Goal: Information Seeking & Learning: Find specific fact

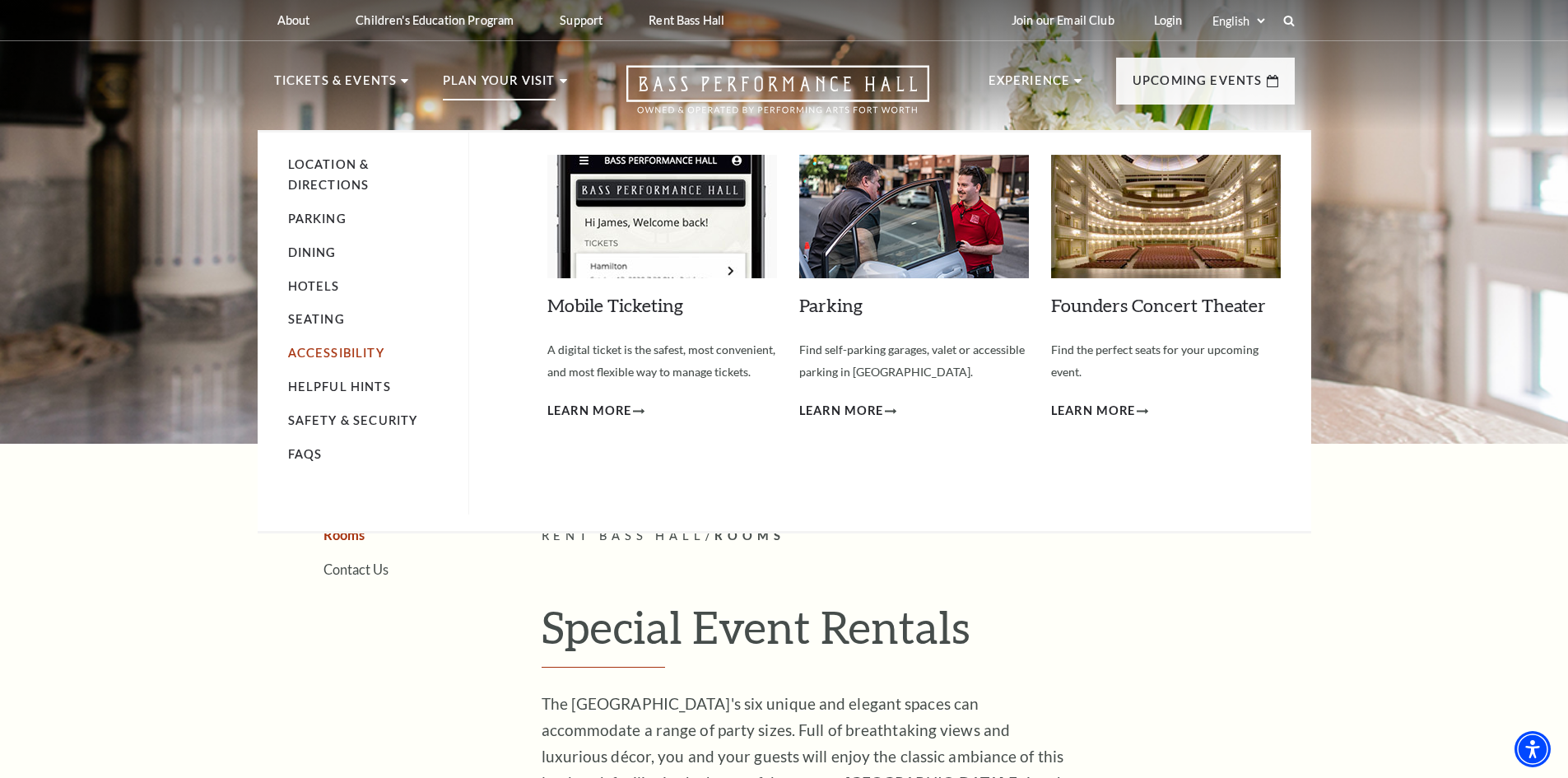
click at [358, 352] on link "Accessibility" at bounding box center [336, 353] width 96 height 14
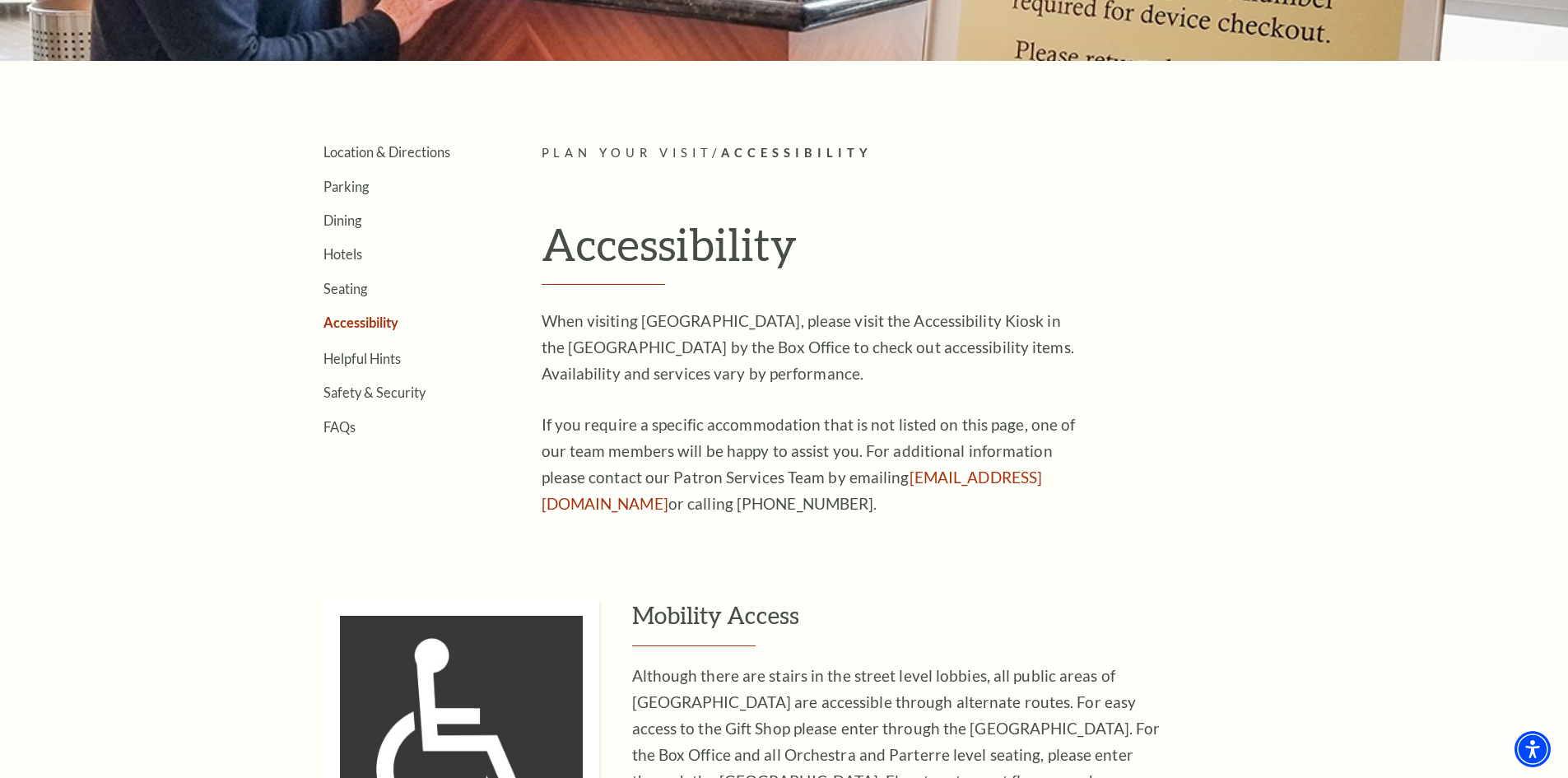
scroll to position [411, 0]
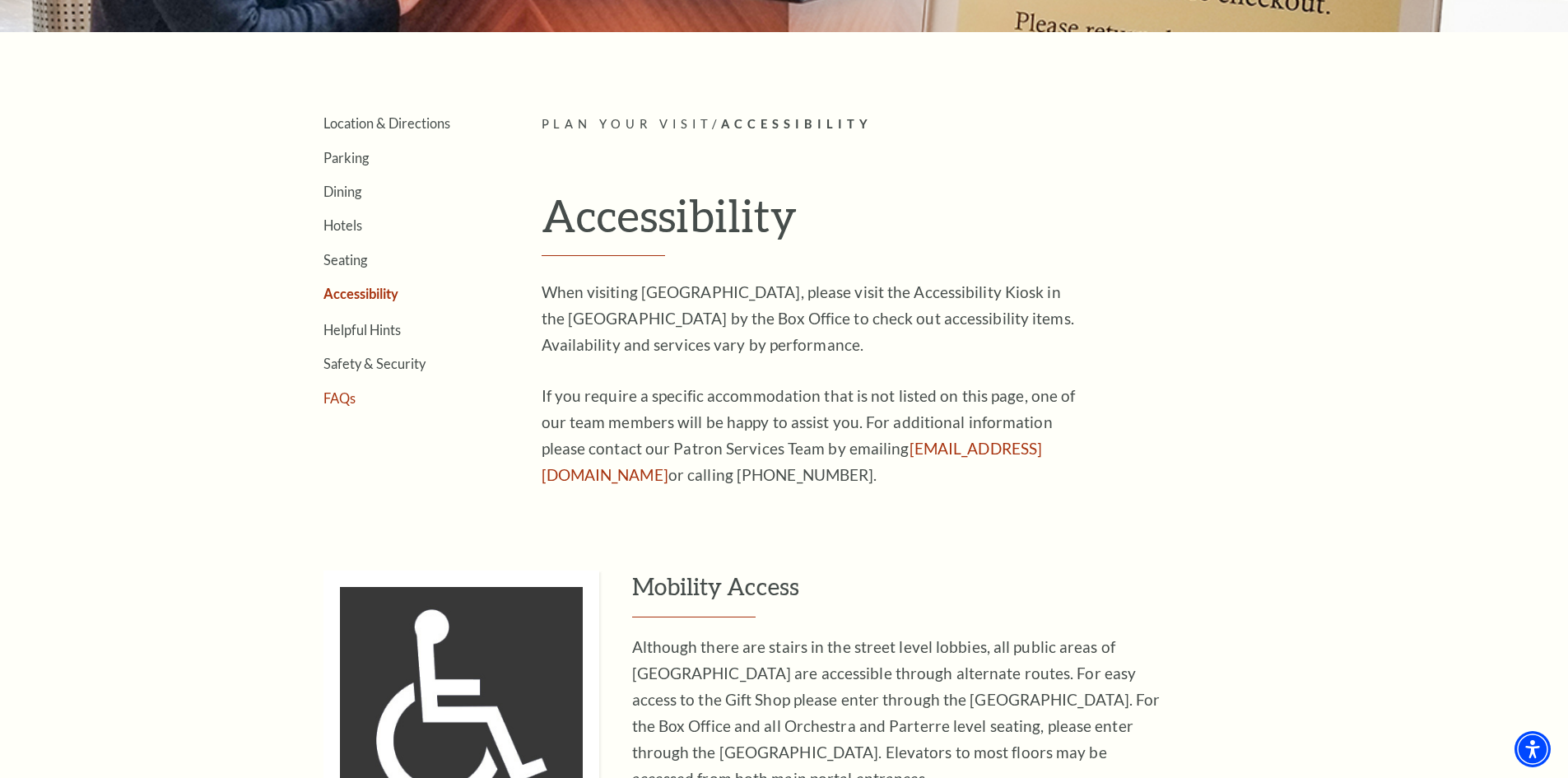
click at [347, 403] on link "FAQs" at bounding box center [340, 398] width 32 height 16
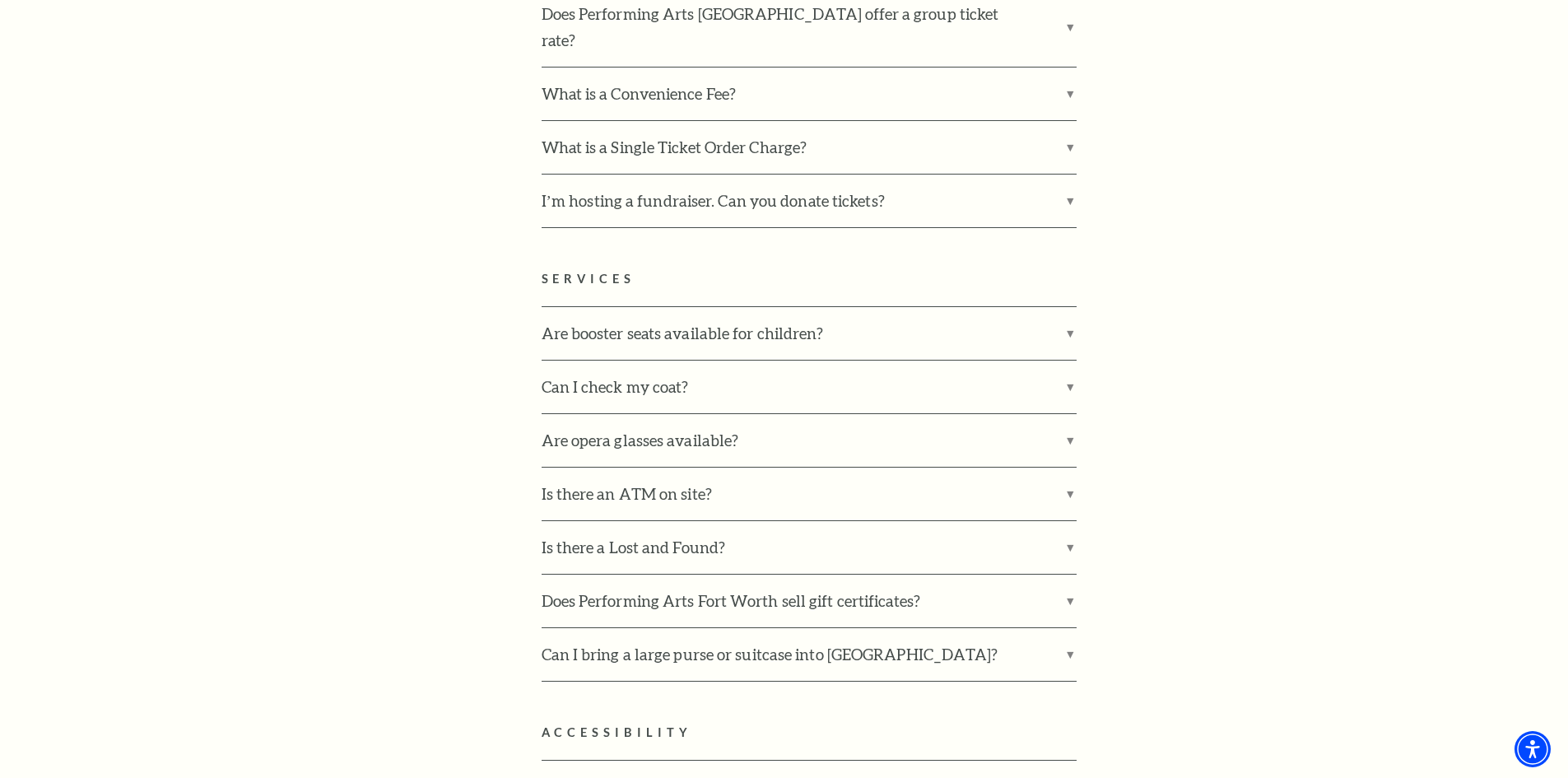
scroll to position [3457, 0]
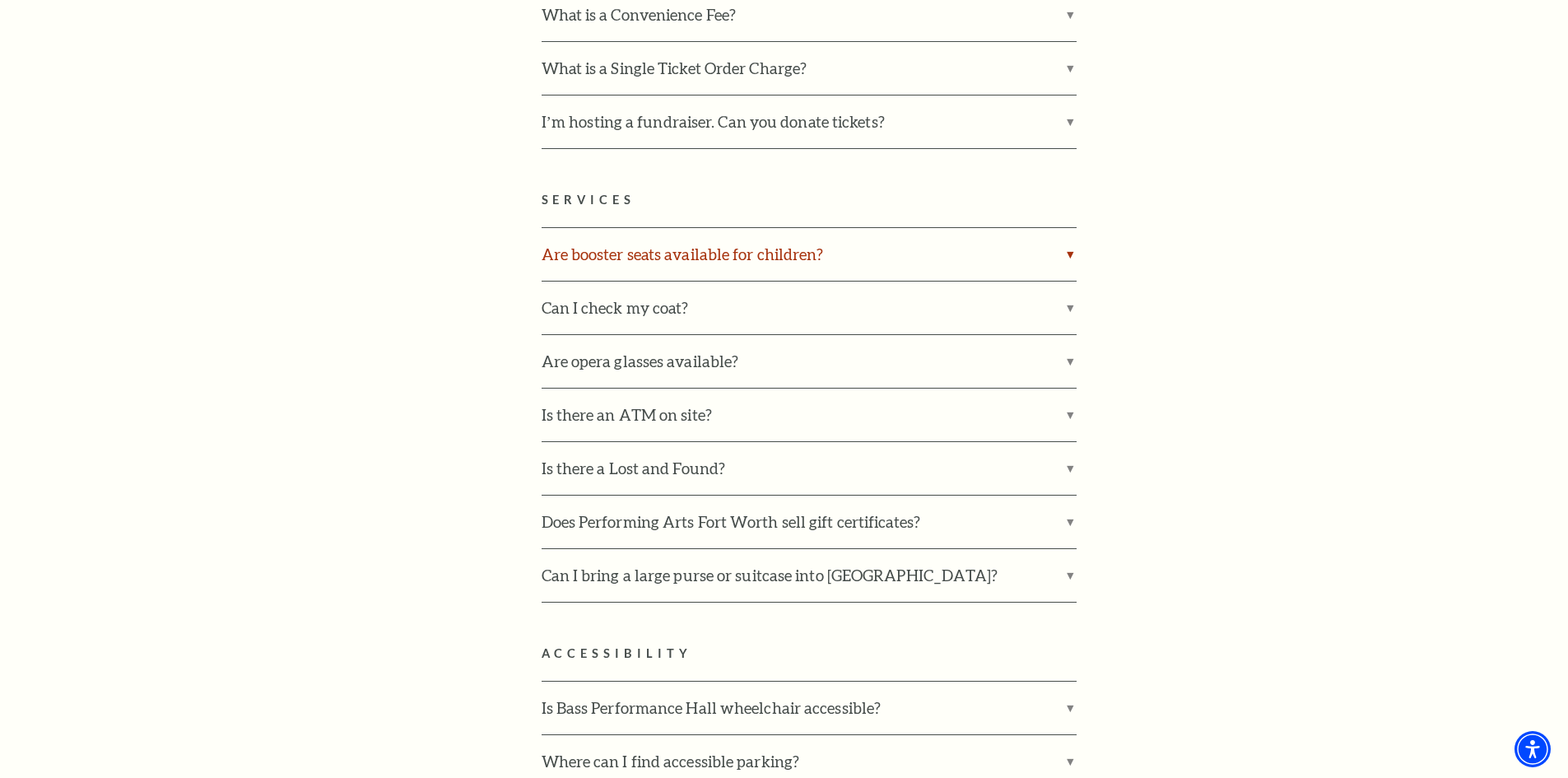
click at [659, 228] on label "Are booster seats available for children?" at bounding box center [809, 253] width 535 height 53
click at [0, 0] on input "Are booster seats available for children?" at bounding box center [0, 0] width 0 height 0
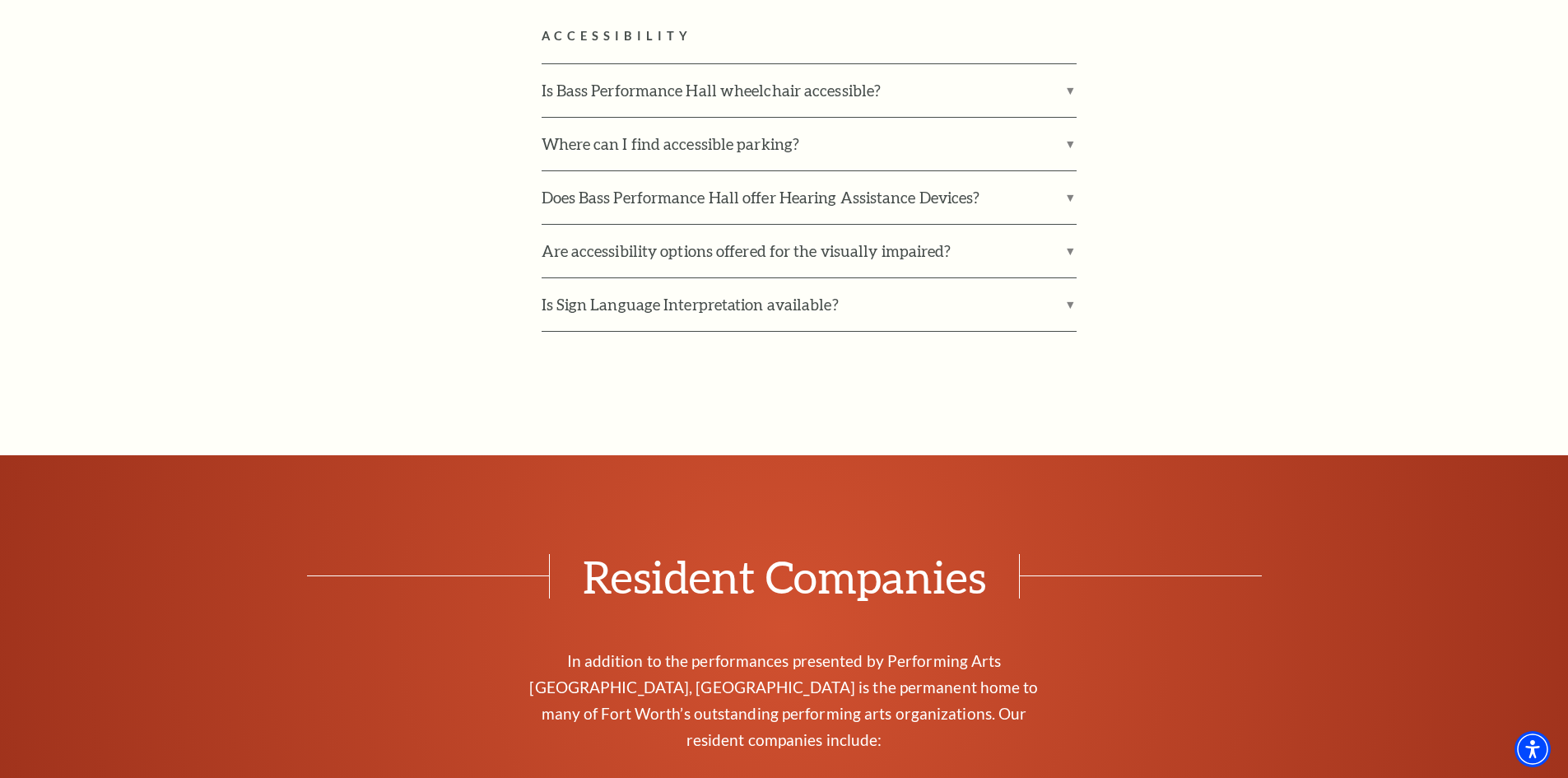
scroll to position [4197, 0]
